Goal: Find specific page/section: Find specific page/section

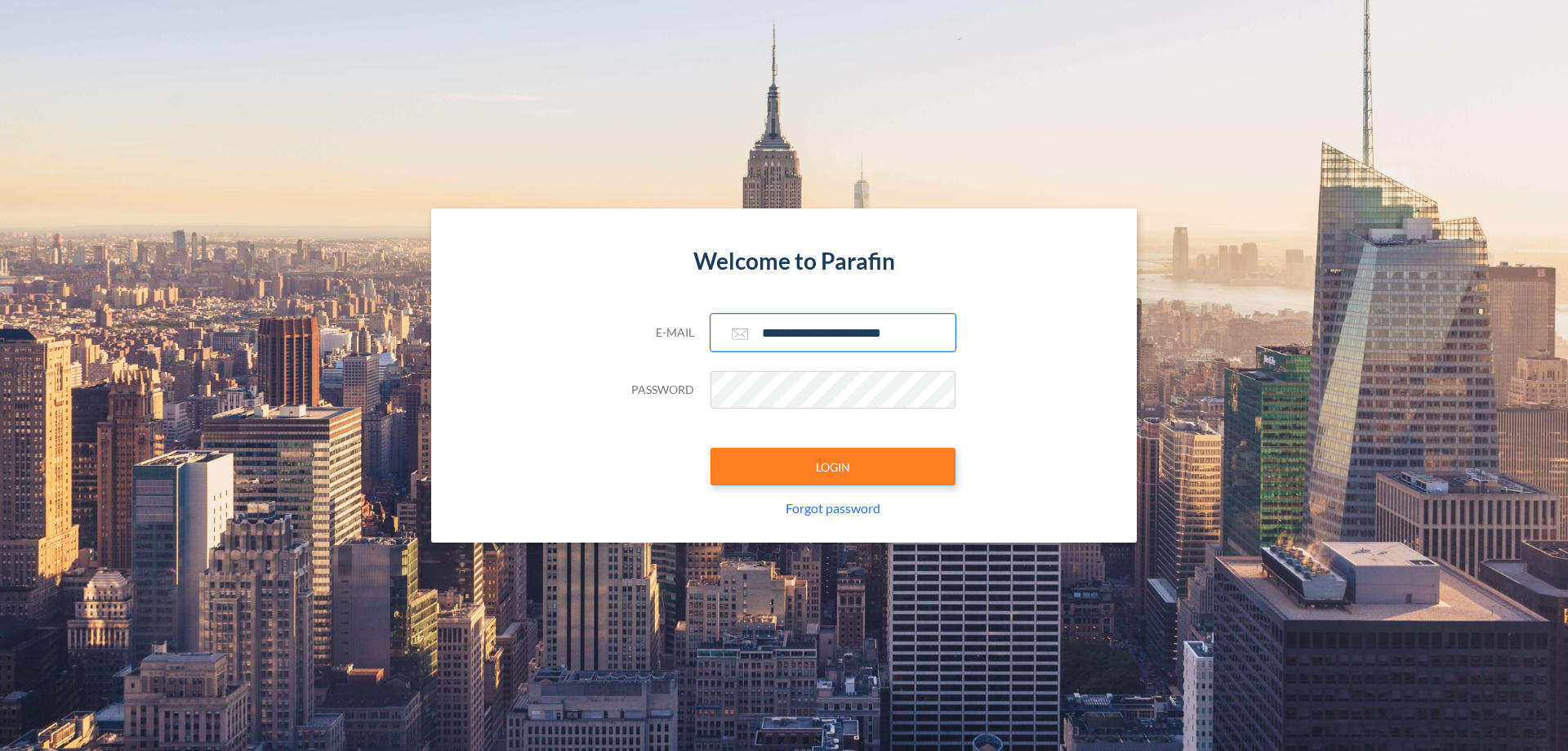
type input "**********"
click at [834, 467] on button "LOGIN" at bounding box center [833, 466] width 245 height 37
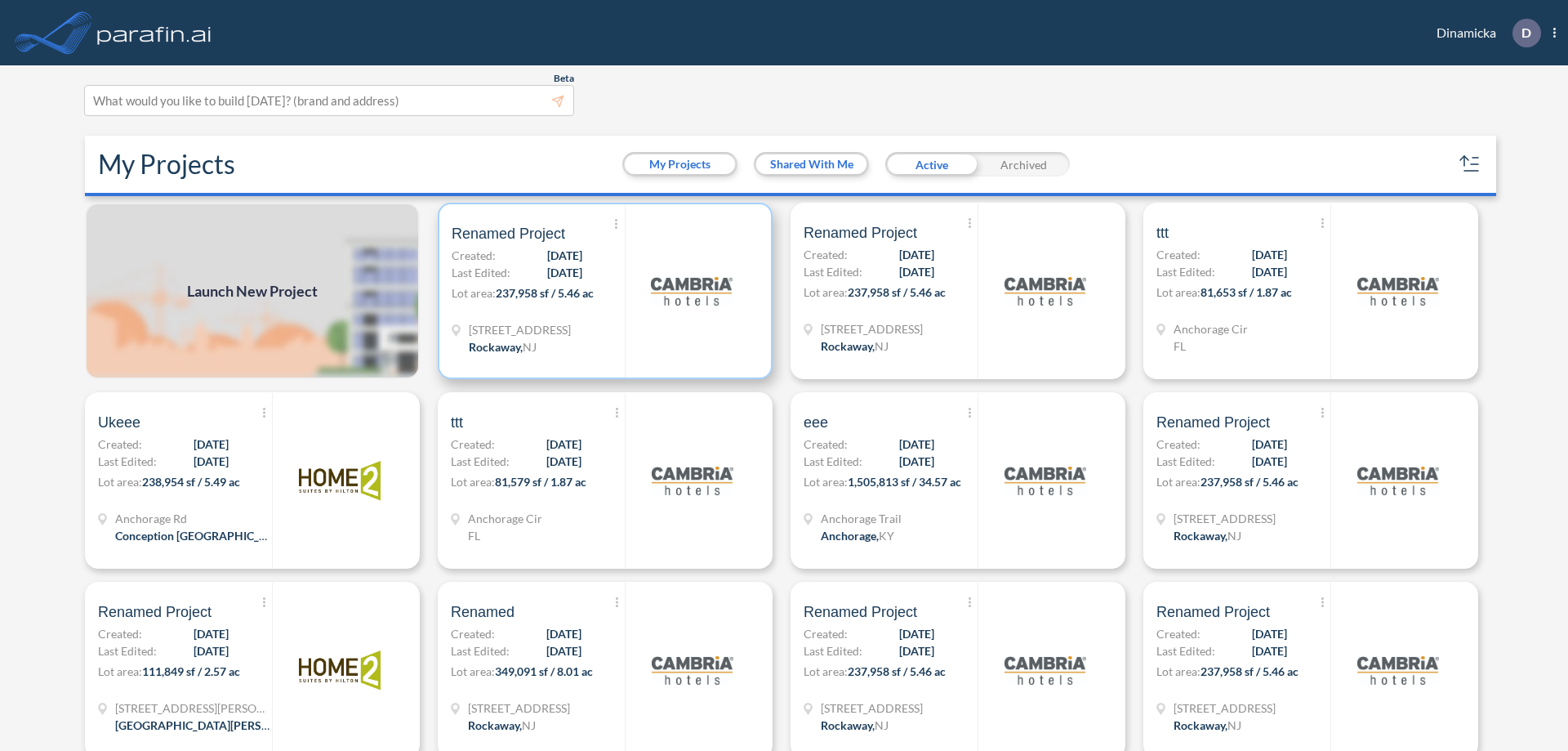
scroll to position [4, 0]
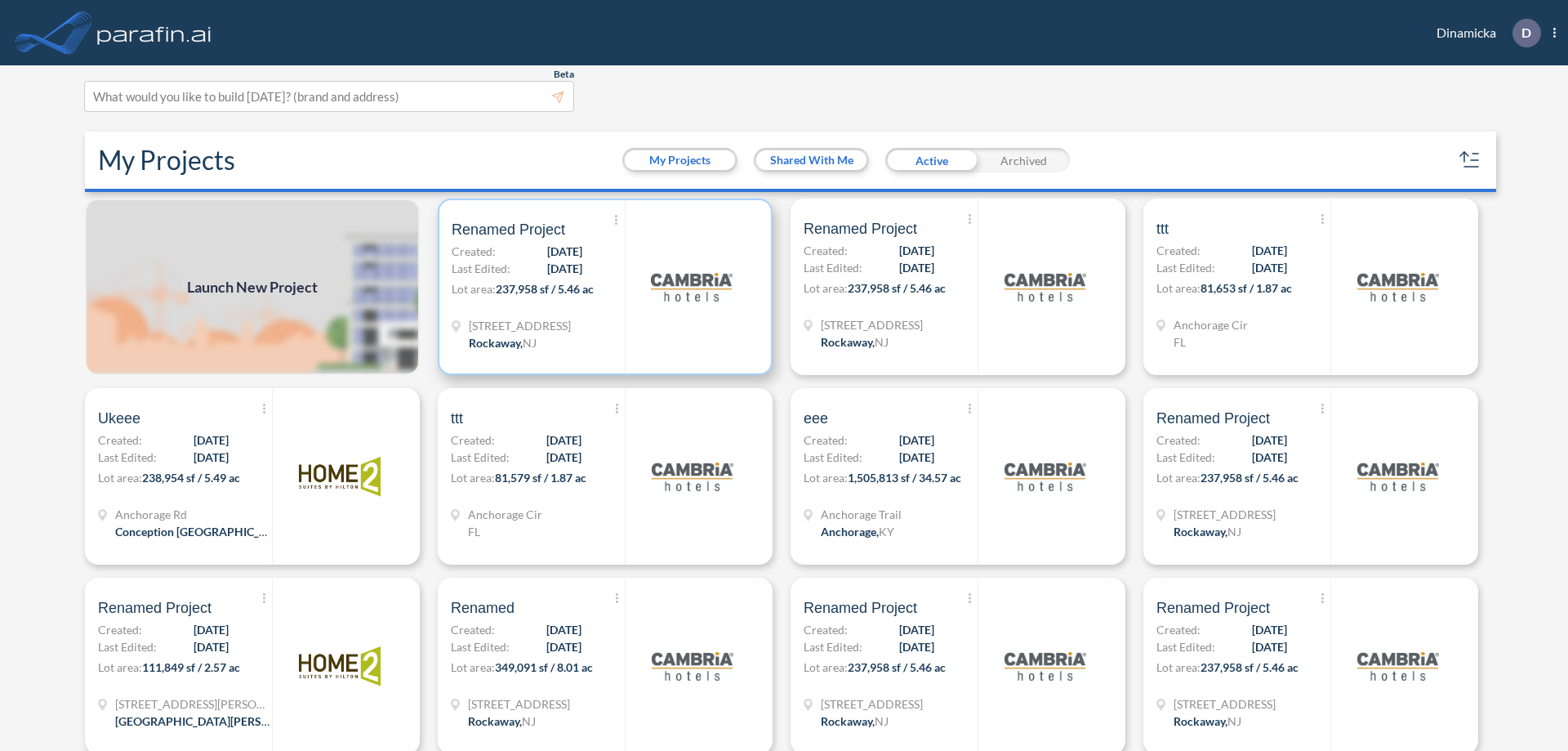
click at [602, 287] on p "Lot area: 237,958 sf / 5.46 ac" at bounding box center [538, 293] width 173 height 24
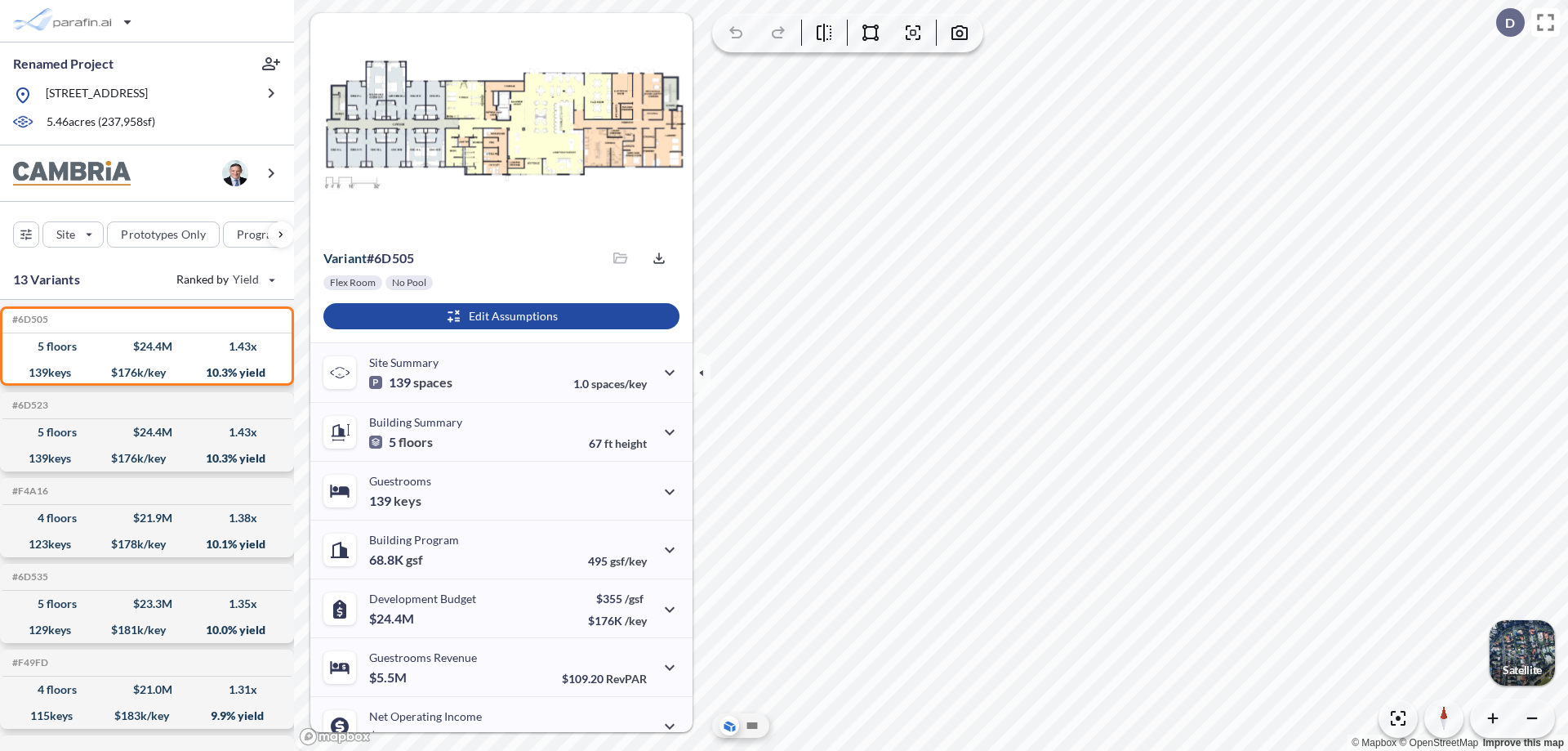
scroll to position [83, 0]
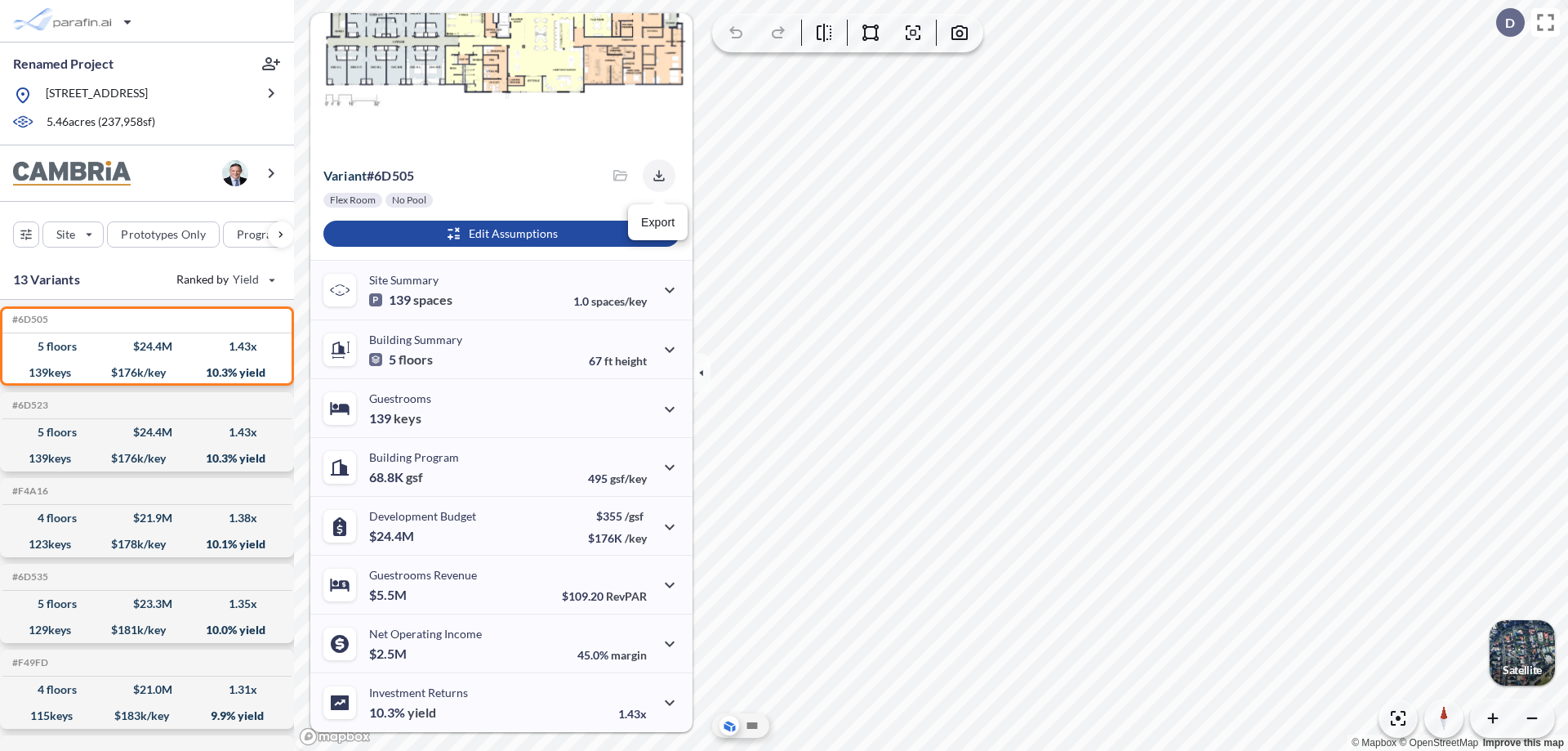
click at [654, 176] on icon "button" at bounding box center [659, 175] width 11 height 11
